Goal: Information Seeking & Learning: Learn about a topic

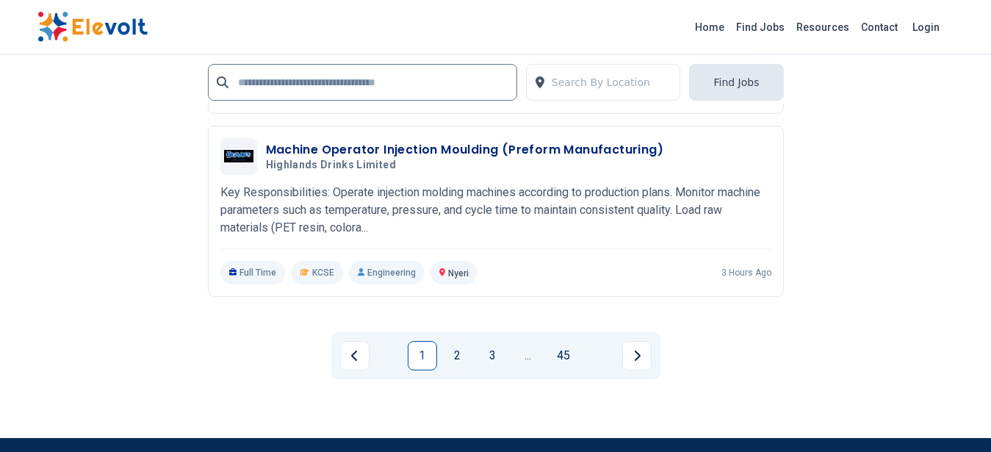
scroll to position [3427, 0]
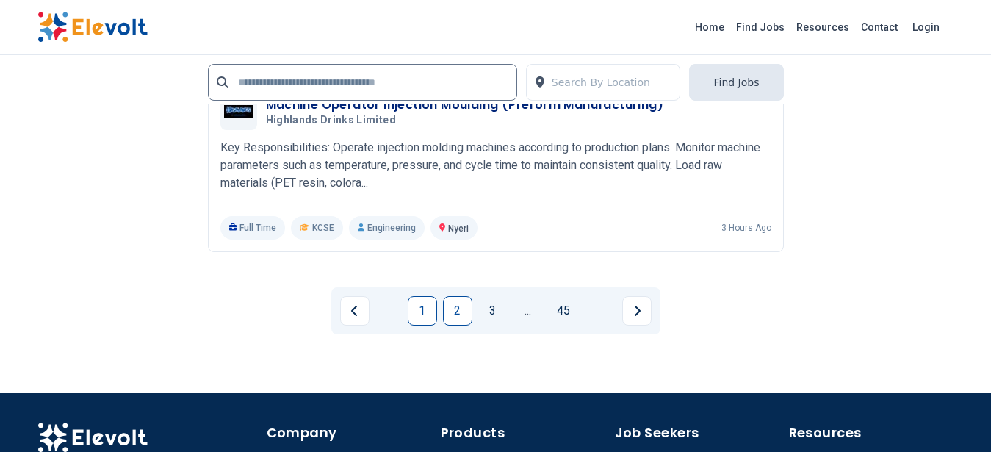
click at [462, 306] on link "2" at bounding box center [457, 310] width 29 height 29
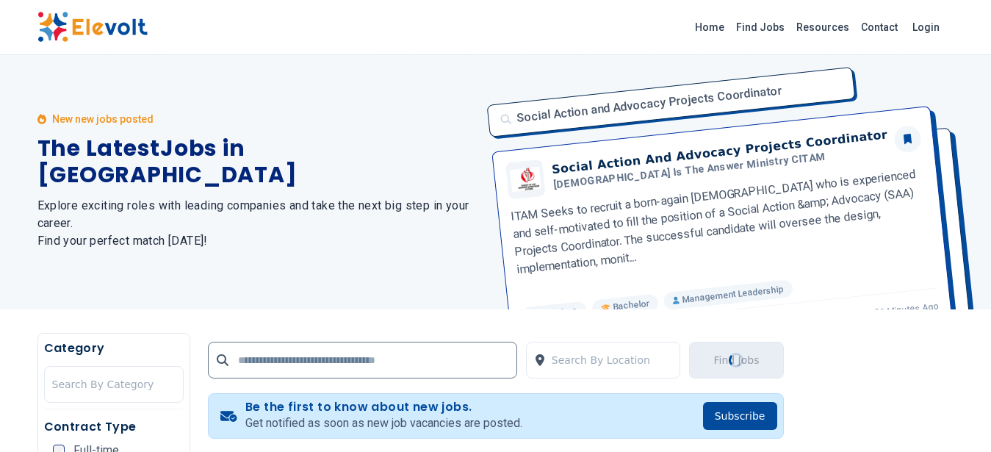
scroll to position [0, 0]
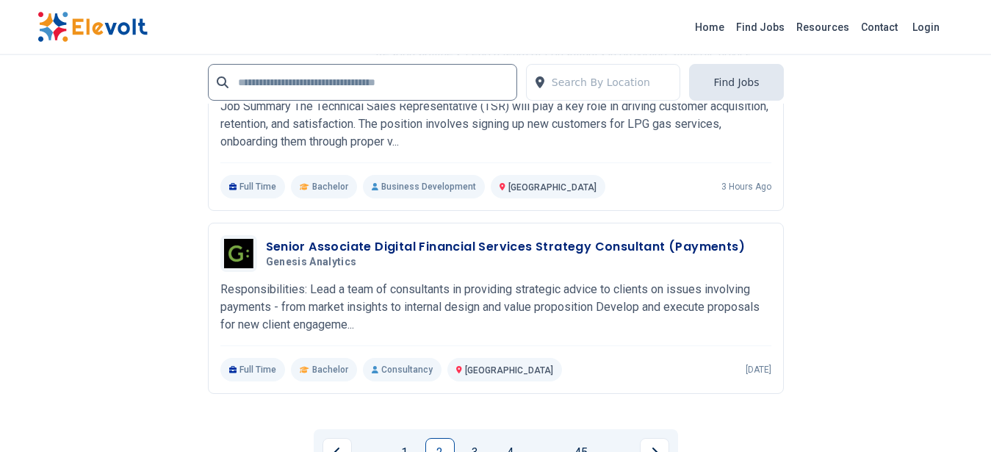
scroll to position [3564, 0]
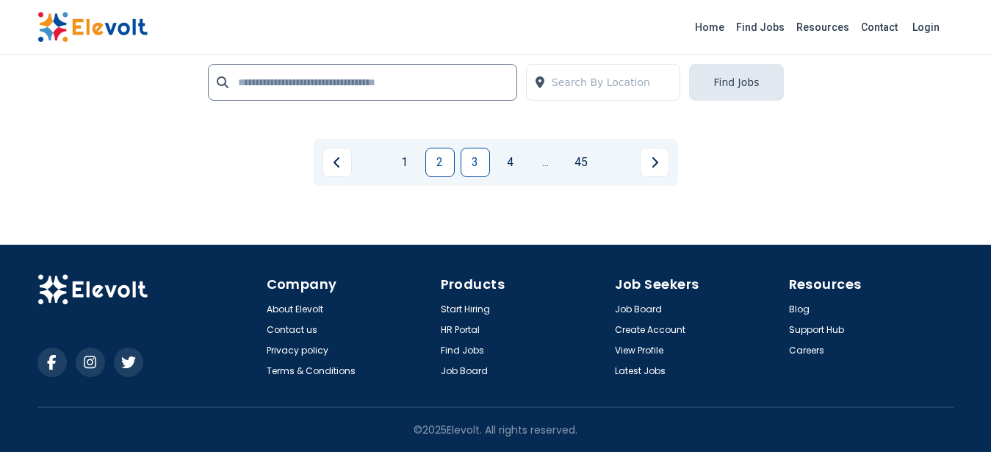
click at [471, 162] on link "3" at bounding box center [475, 162] width 29 height 29
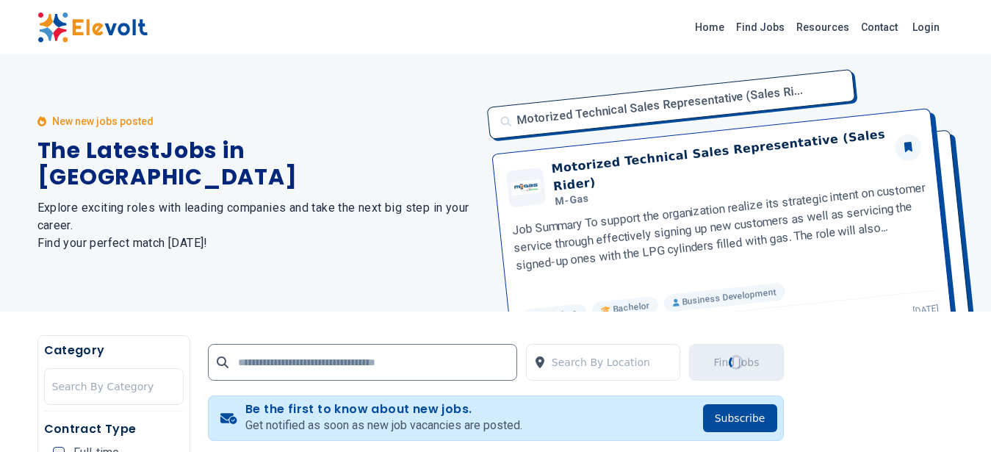
scroll to position [0, 0]
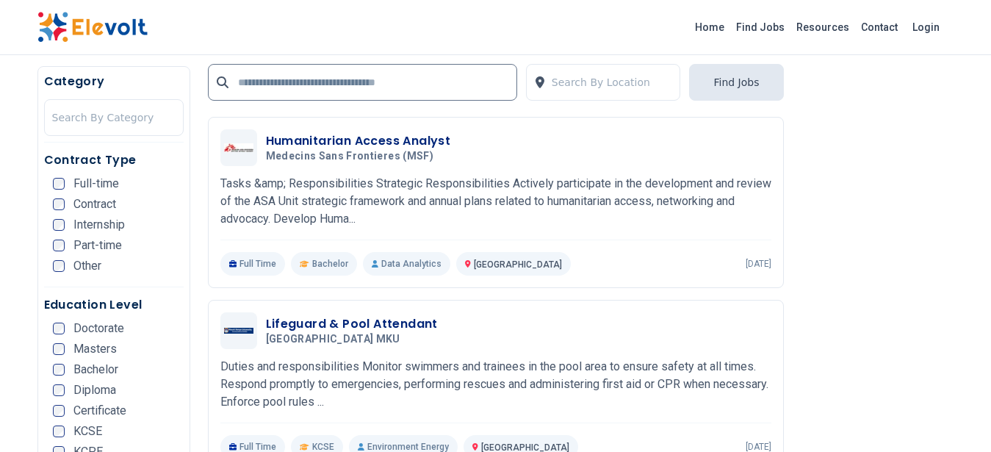
scroll to position [695, 0]
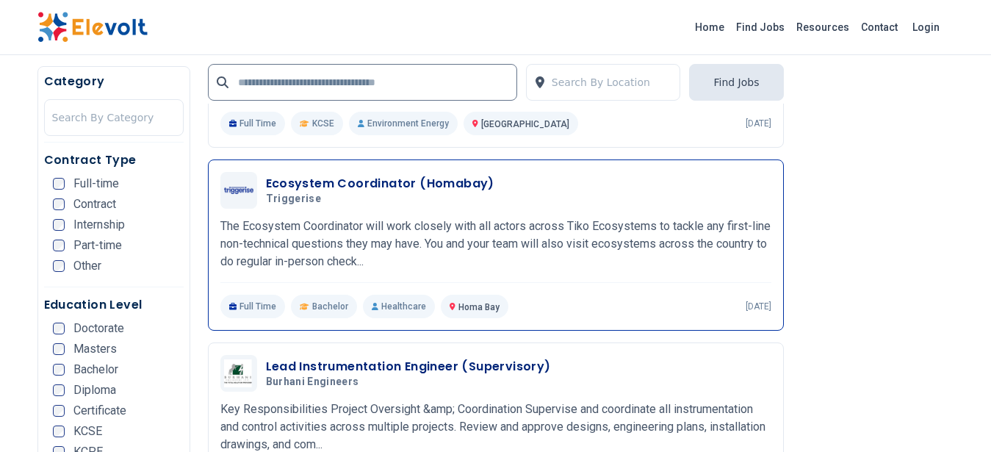
click at [491, 218] on p "The Ecosystem Coordinator will work closely with all actors across Tiko Ecosyst…" at bounding box center [495, 243] width 551 height 53
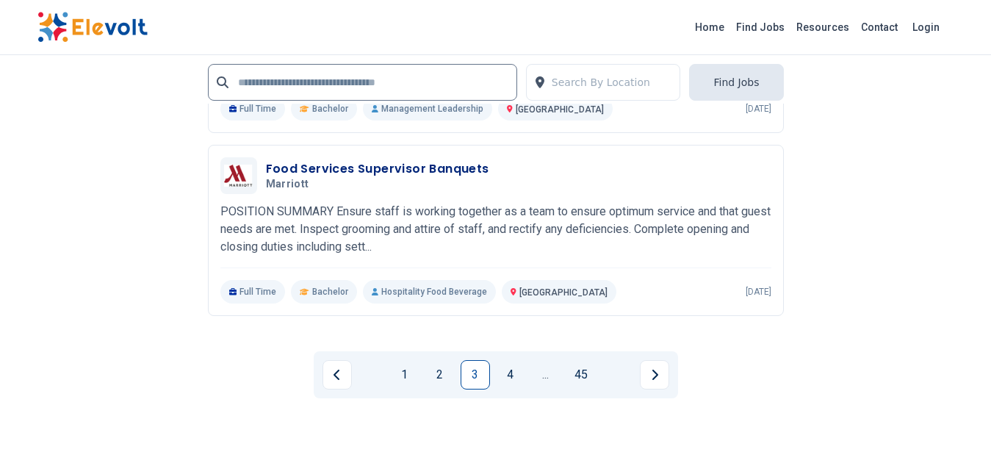
scroll to position [3281, 0]
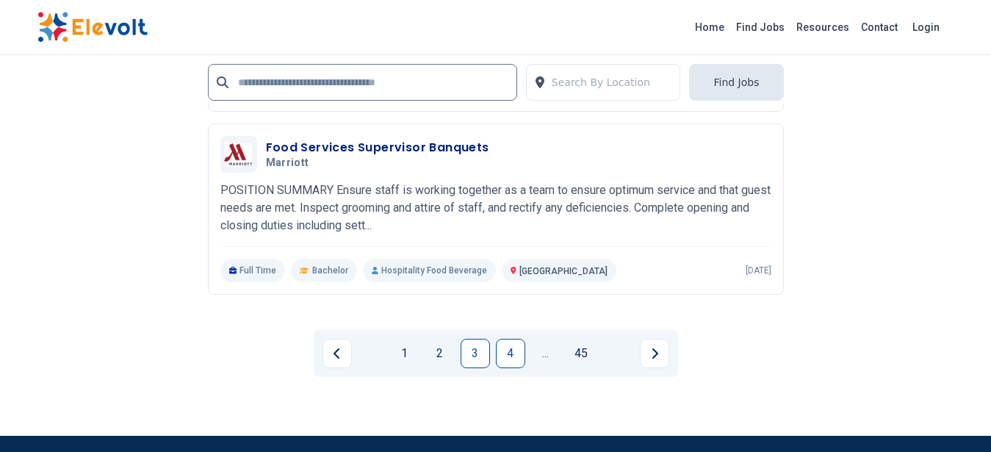
click at [516, 358] on link "4" at bounding box center [510, 353] width 29 height 29
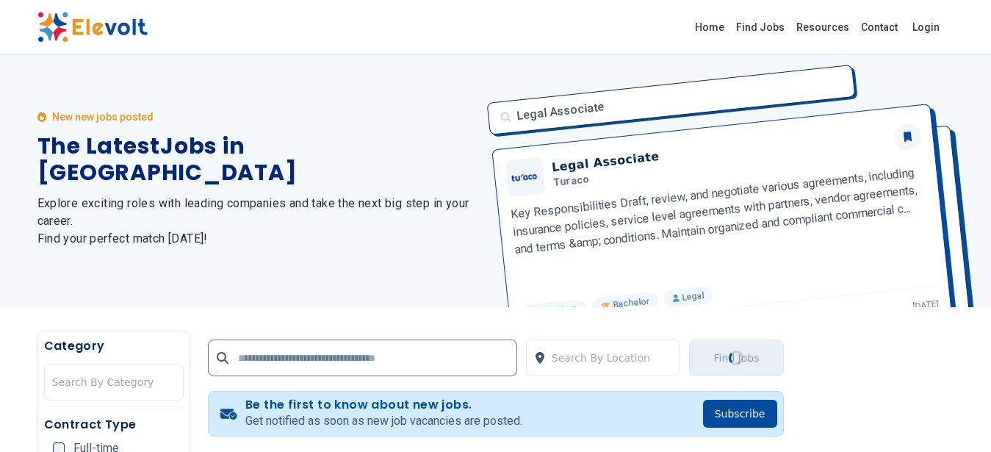
scroll to position [0, 0]
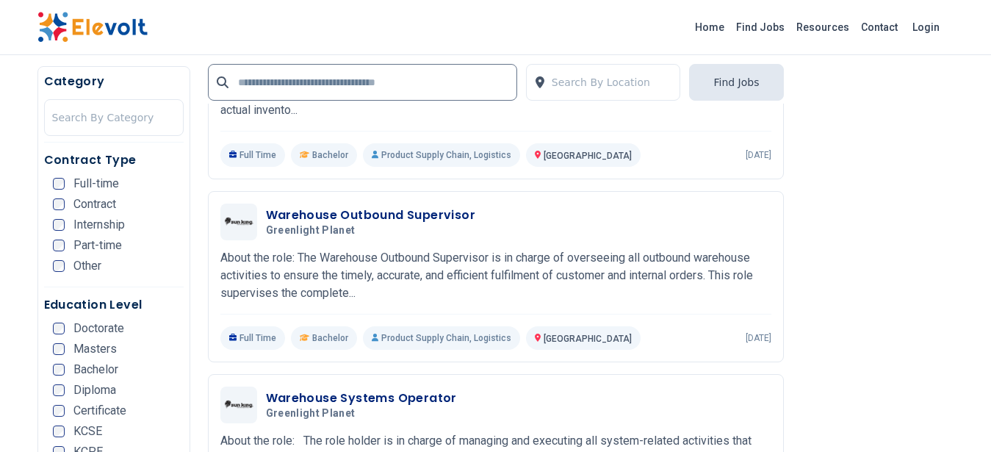
scroll to position [2958, 0]
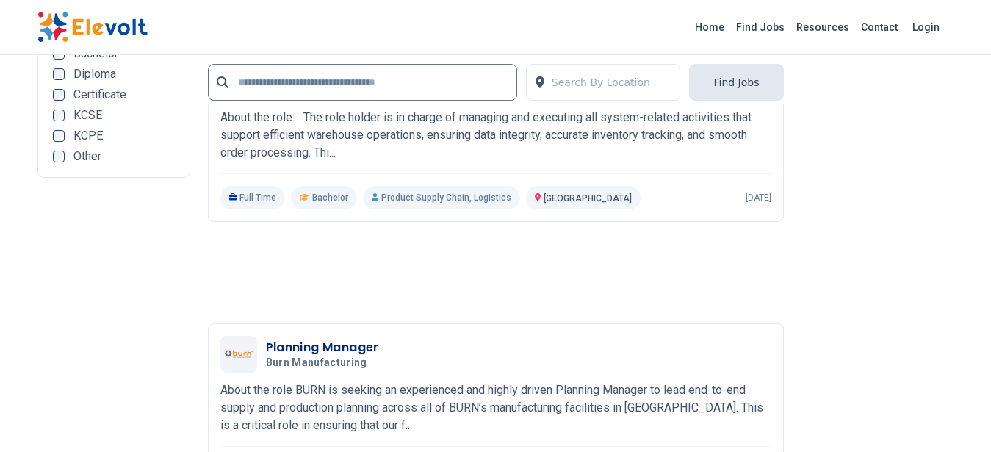
click at [94, 24] on img at bounding box center [92, 27] width 110 height 31
